Goal: Navigation & Orientation: Understand site structure

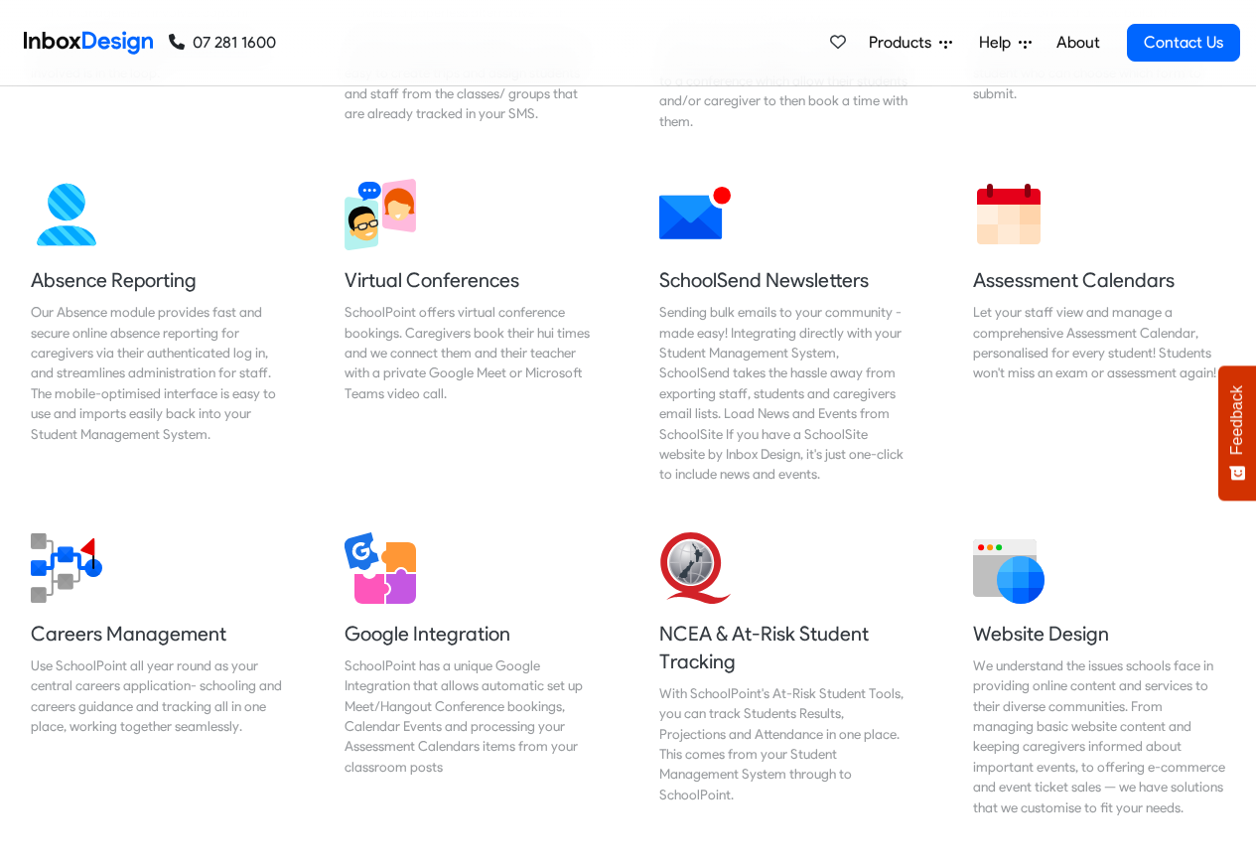
scroll to position [2144, 0]
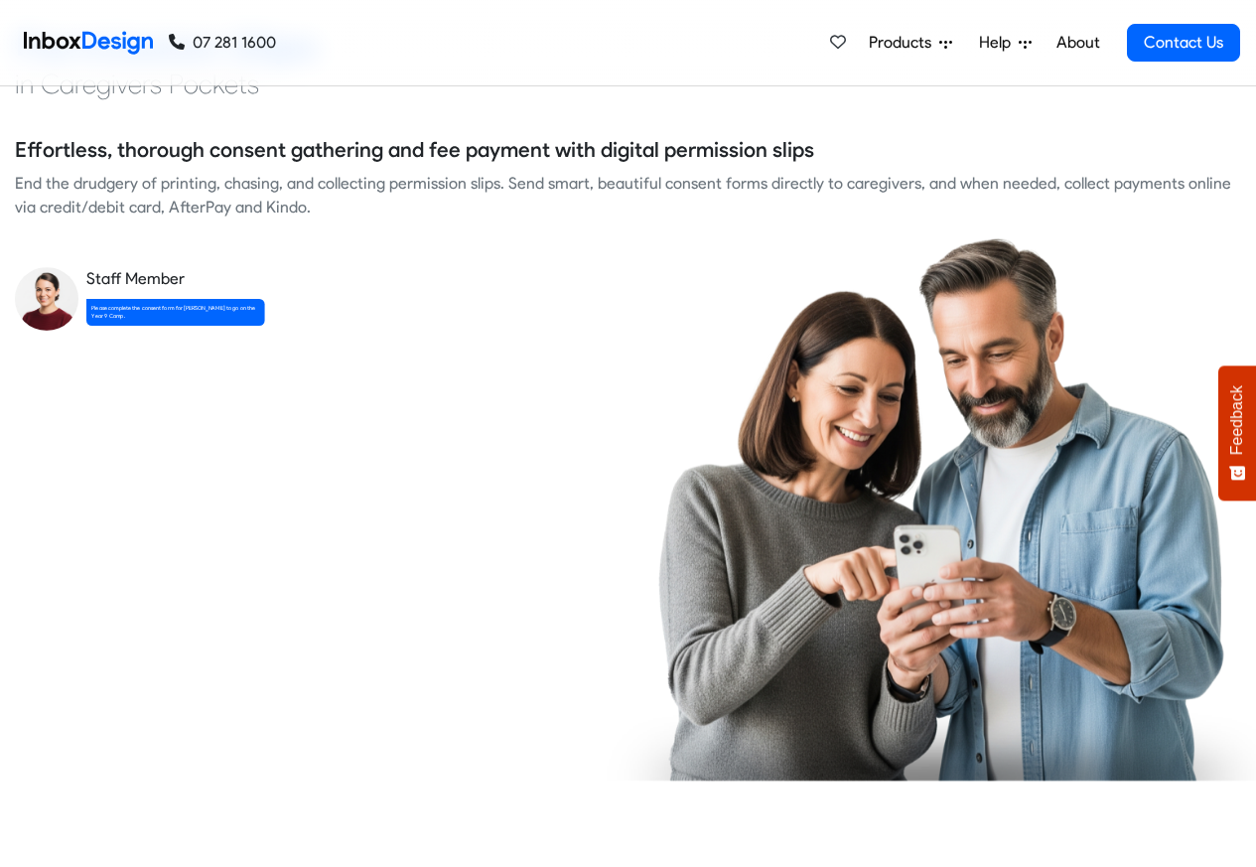
checkbox input "true"
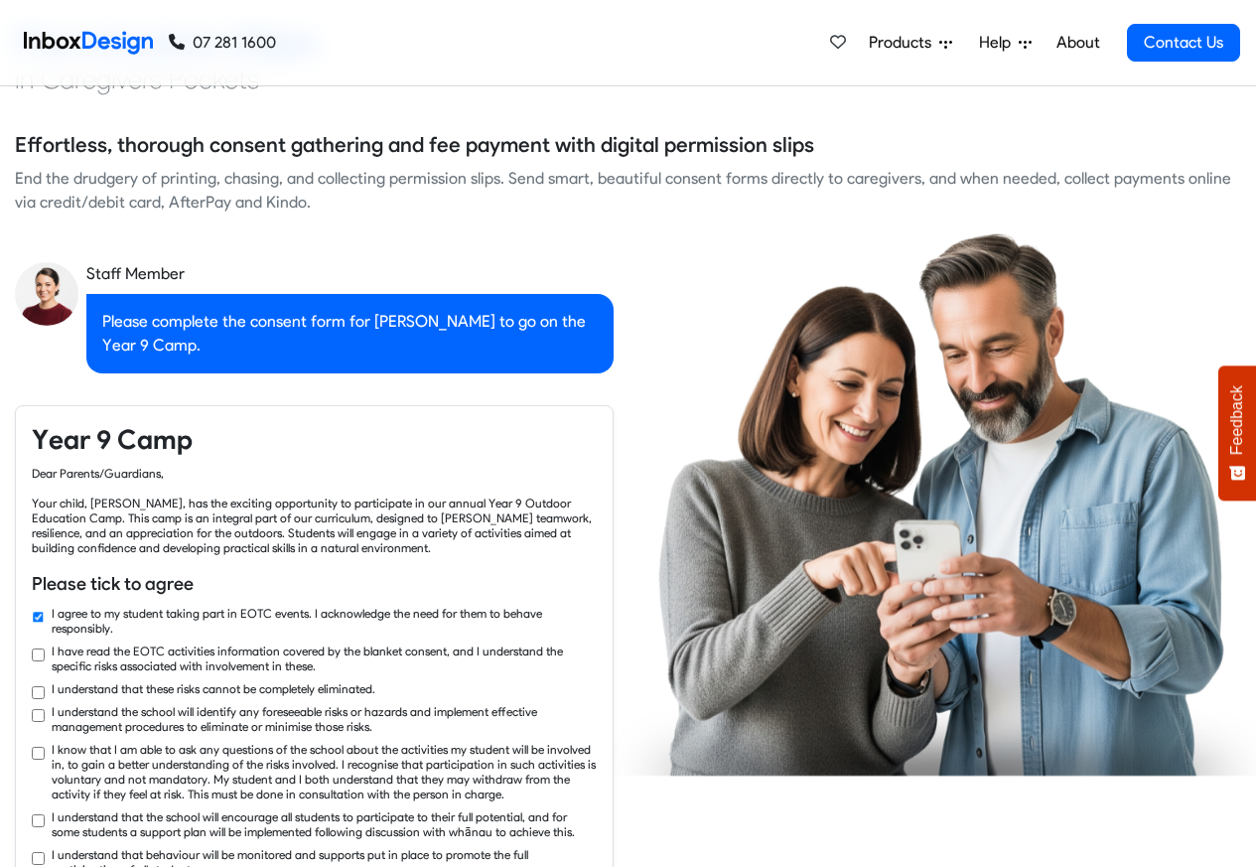
checkbox input "true"
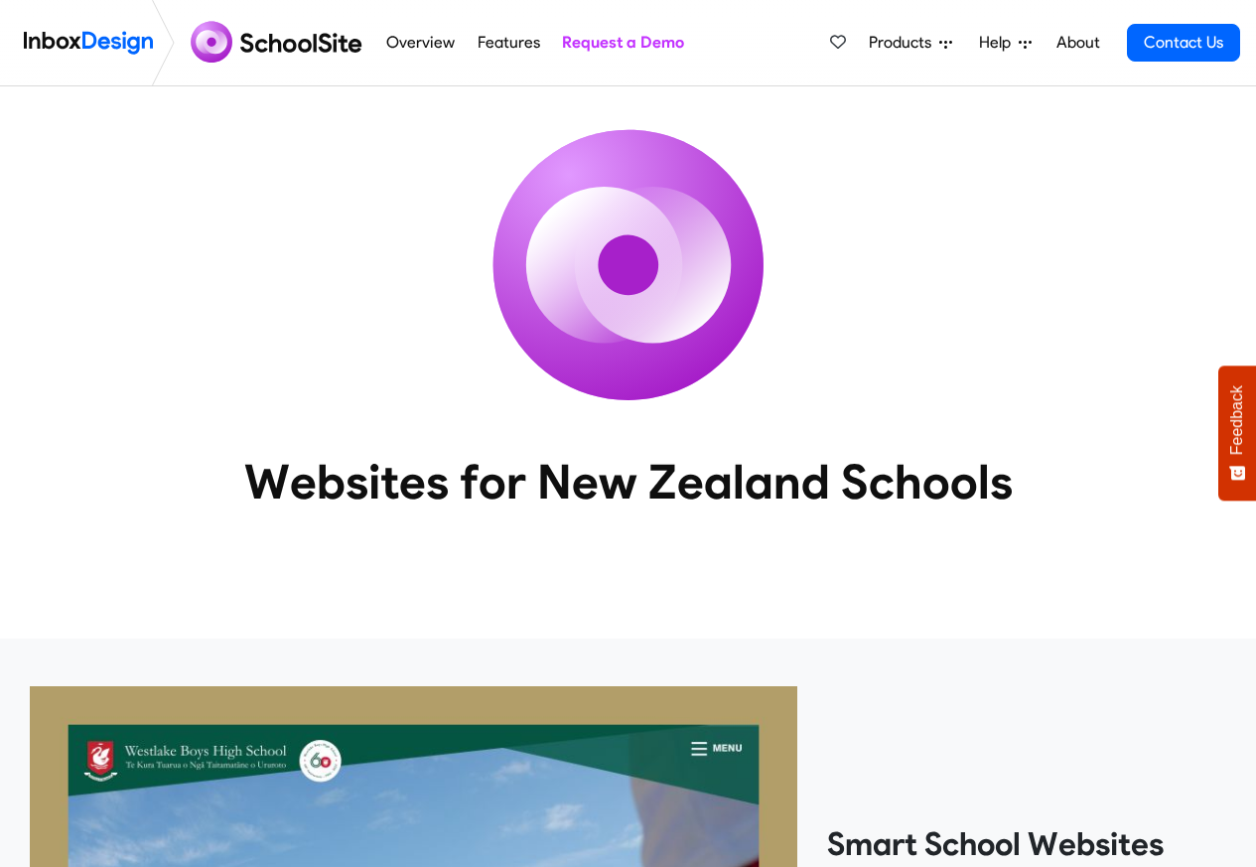
scroll to position [3274, 0]
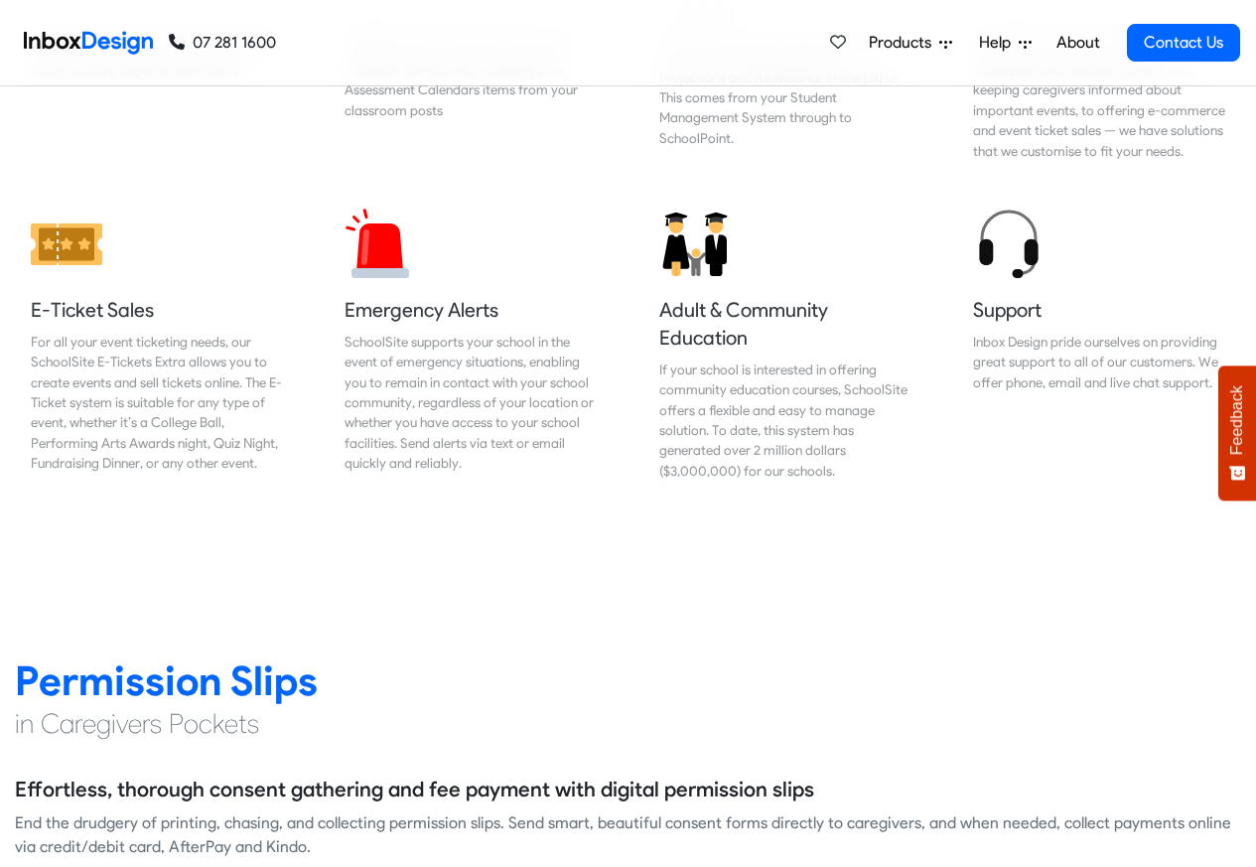
scroll to position [2263, 0]
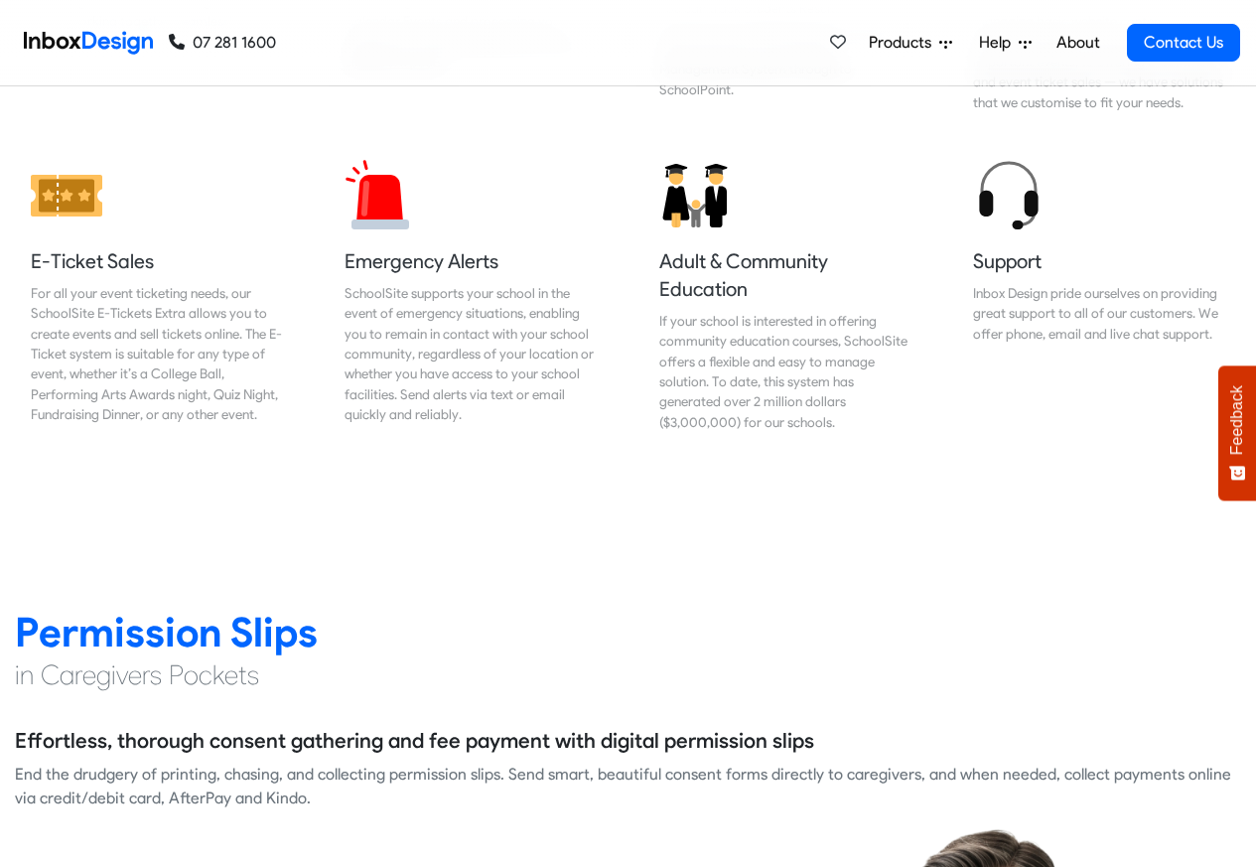
click at [1090, 46] on link "About" at bounding box center [1077, 43] width 55 height 40
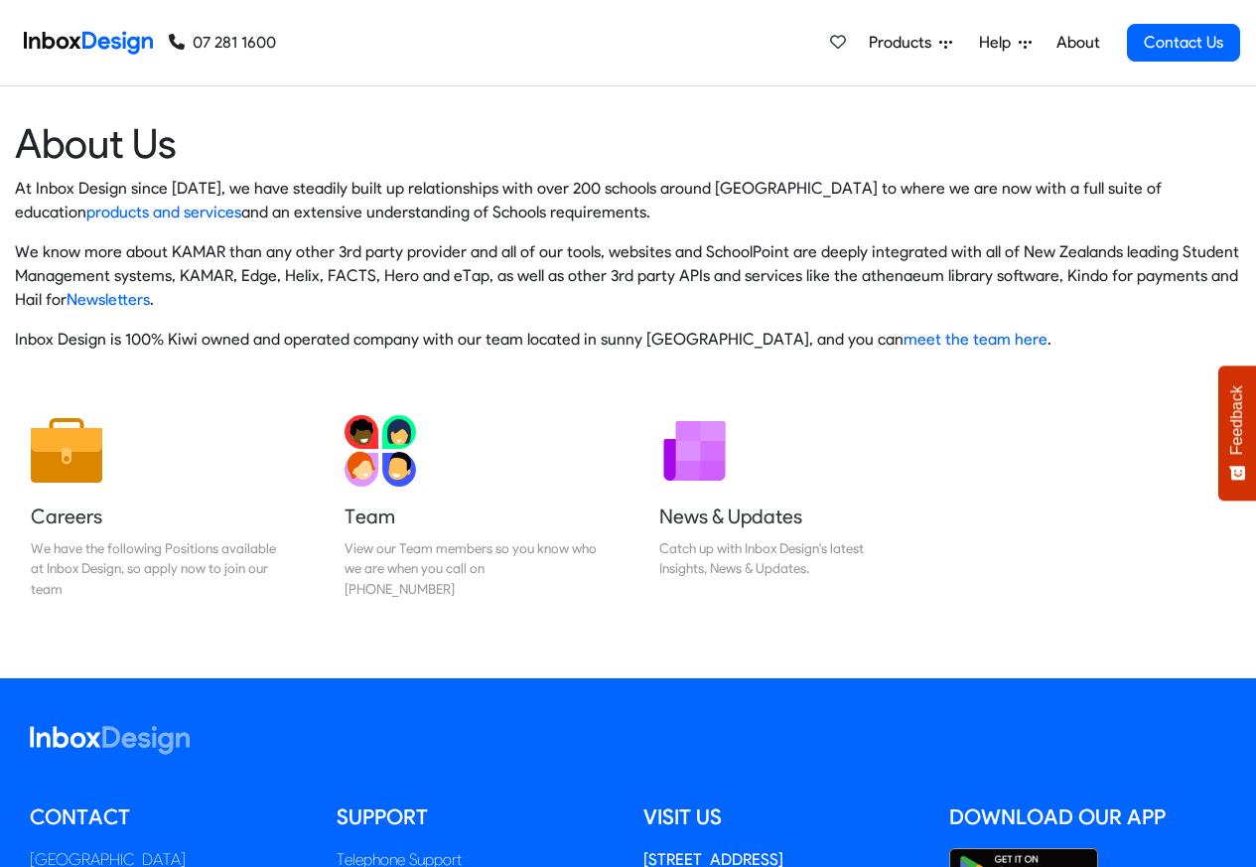
click at [916, 45] on span "Products" at bounding box center [904, 43] width 70 height 24
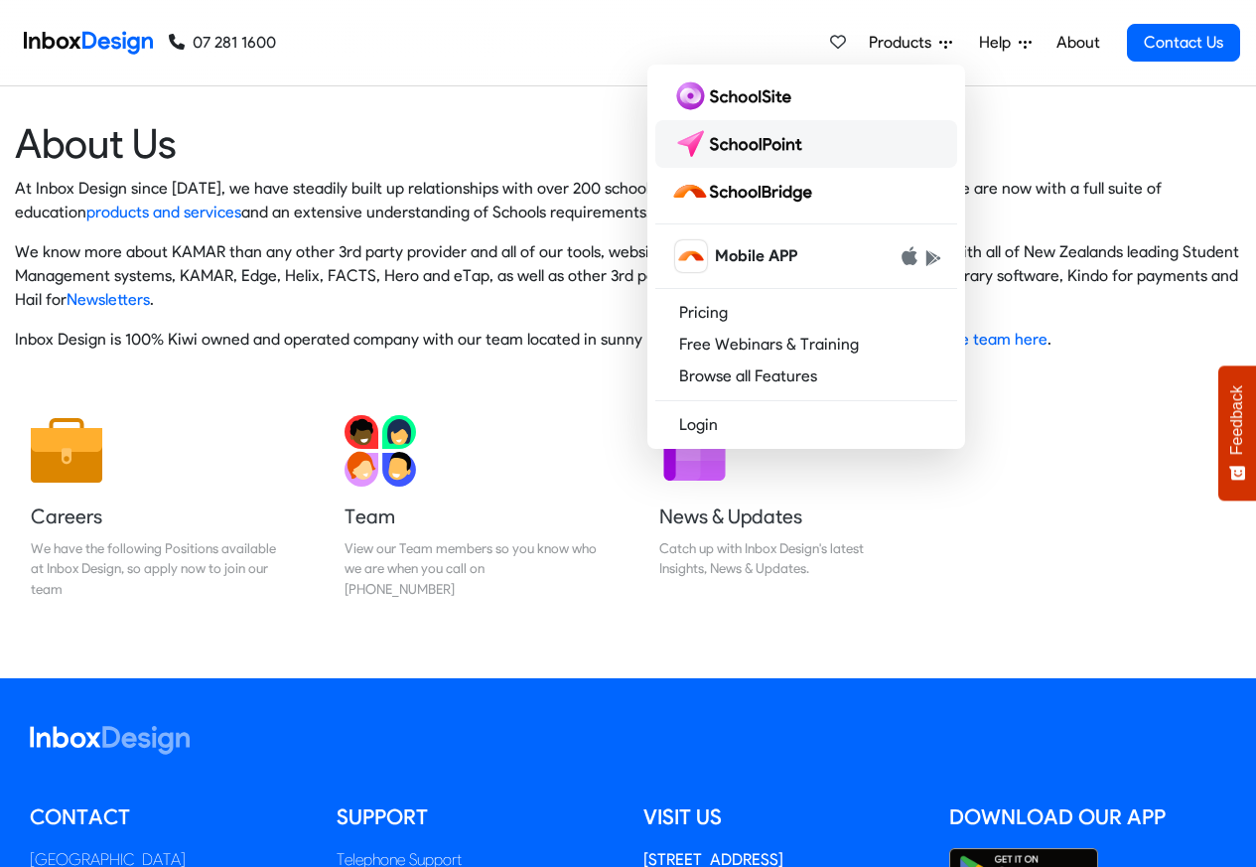
click at [741, 145] on img at bounding box center [741, 144] width 140 height 32
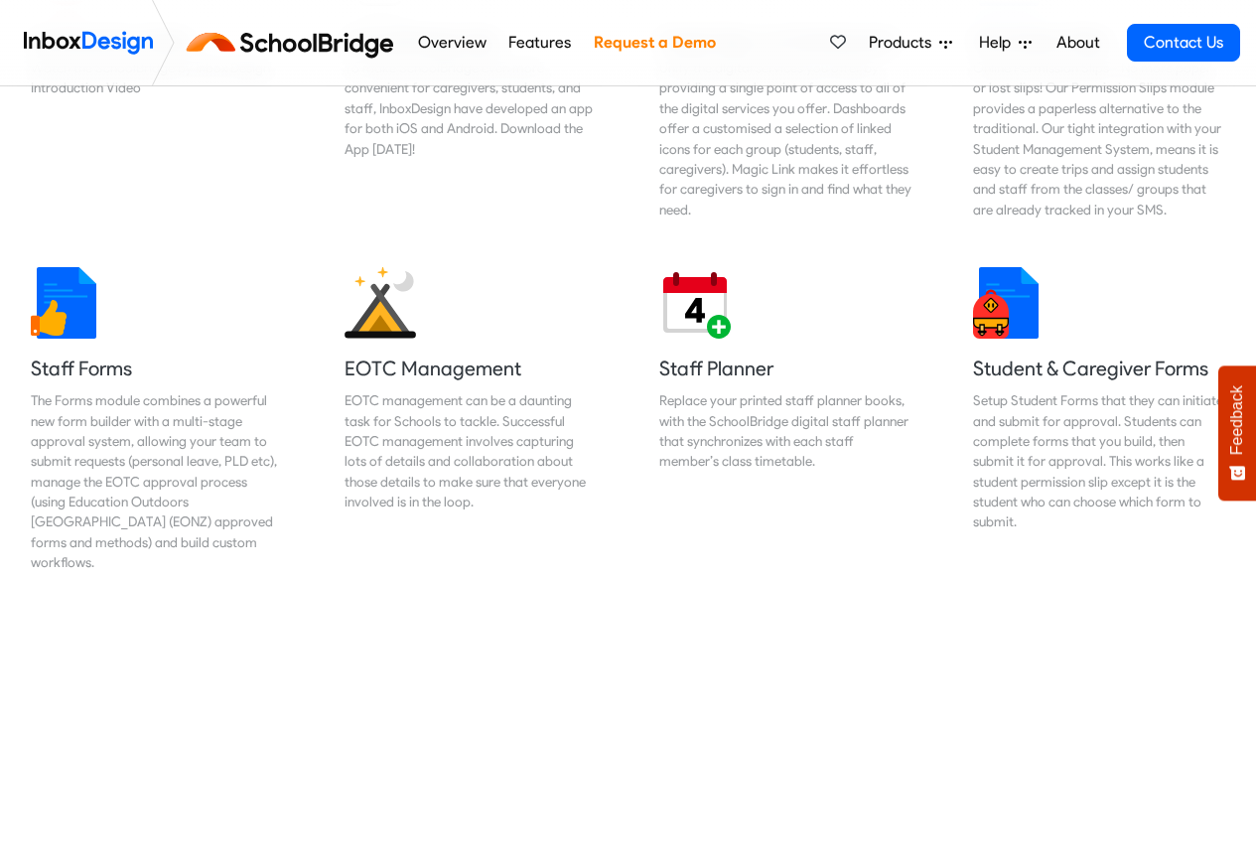
scroll to position [834, 0]
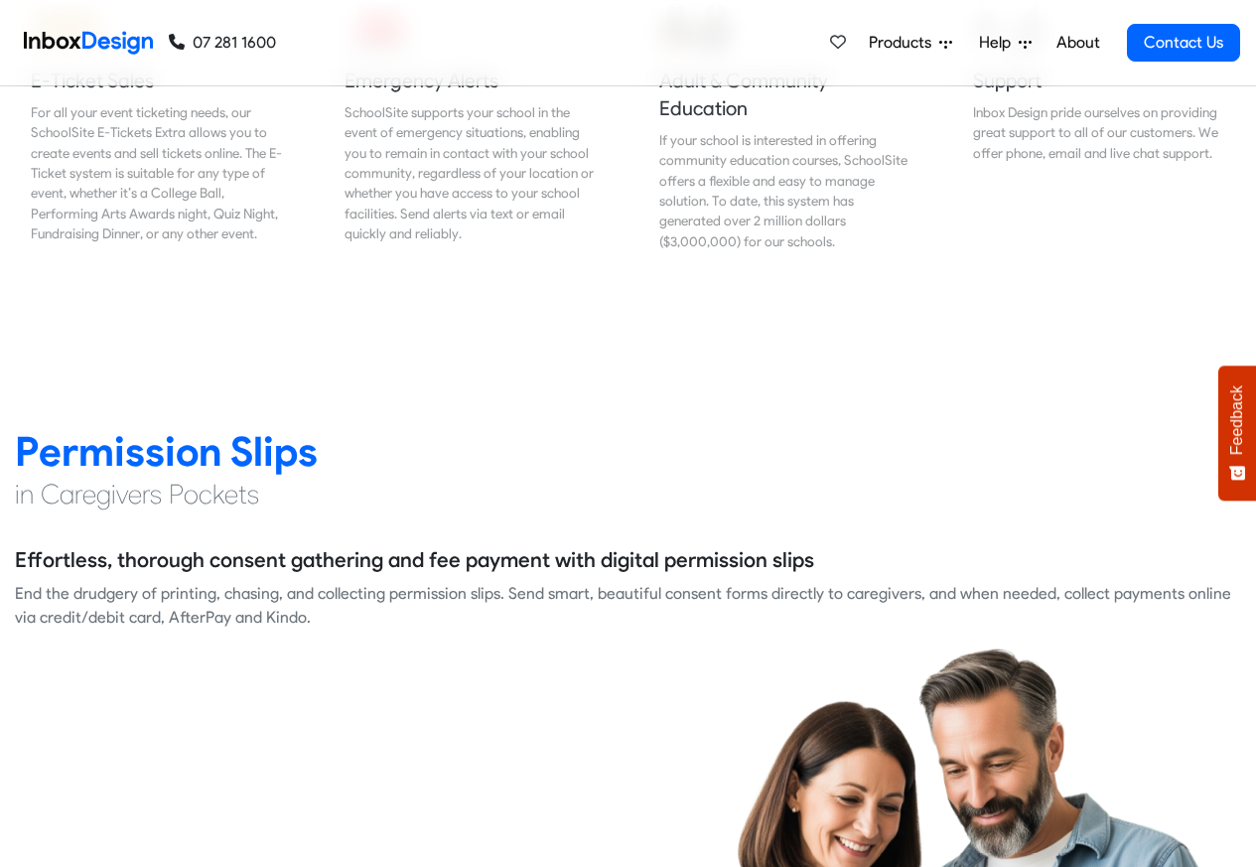
scroll to position [2502, 0]
